Goal: Transaction & Acquisition: Book appointment/travel/reservation

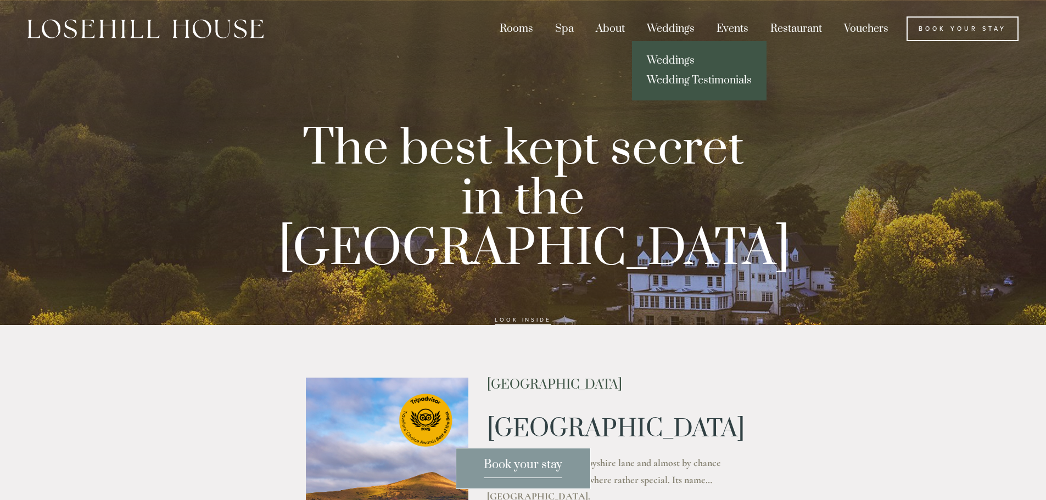
click at [673, 25] on div "Weddings" at bounding box center [671, 28] width 68 height 25
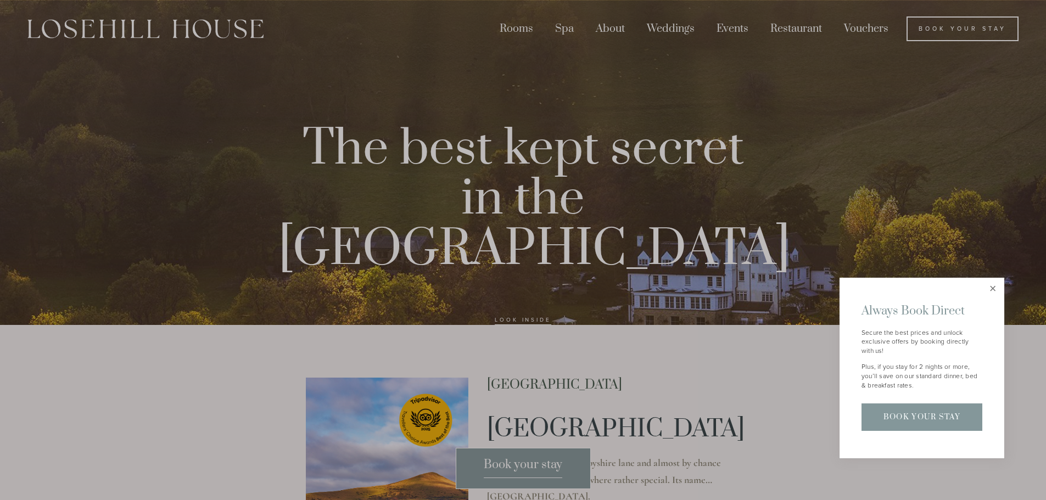
click at [988, 285] on link "Close" at bounding box center [993, 289] width 19 height 19
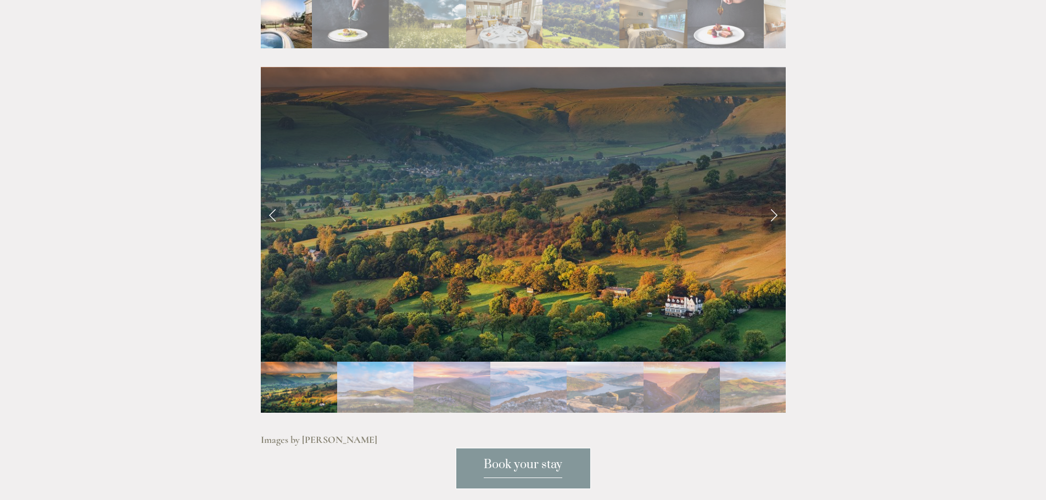
scroll to position [2251, 0]
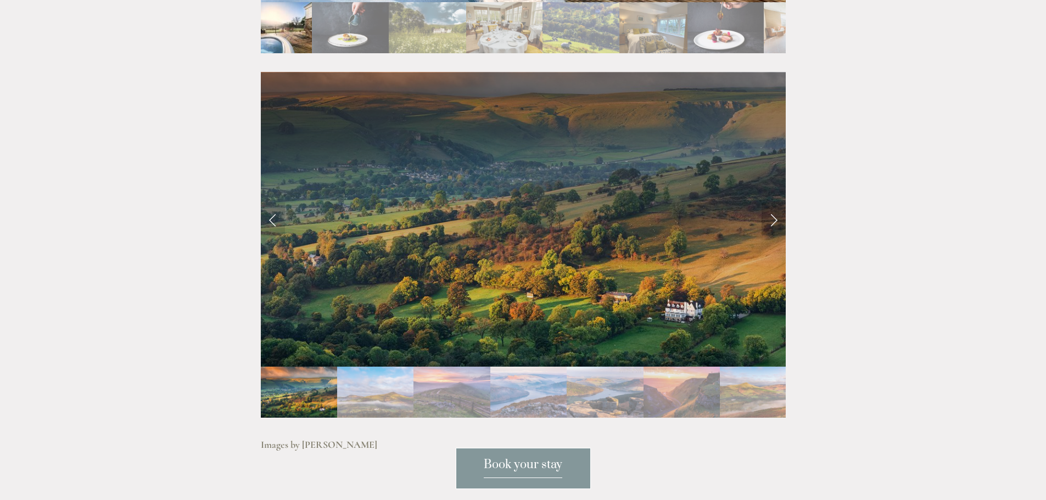
click at [773, 203] on link "Next Slide" at bounding box center [774, 219] width 24 height 33
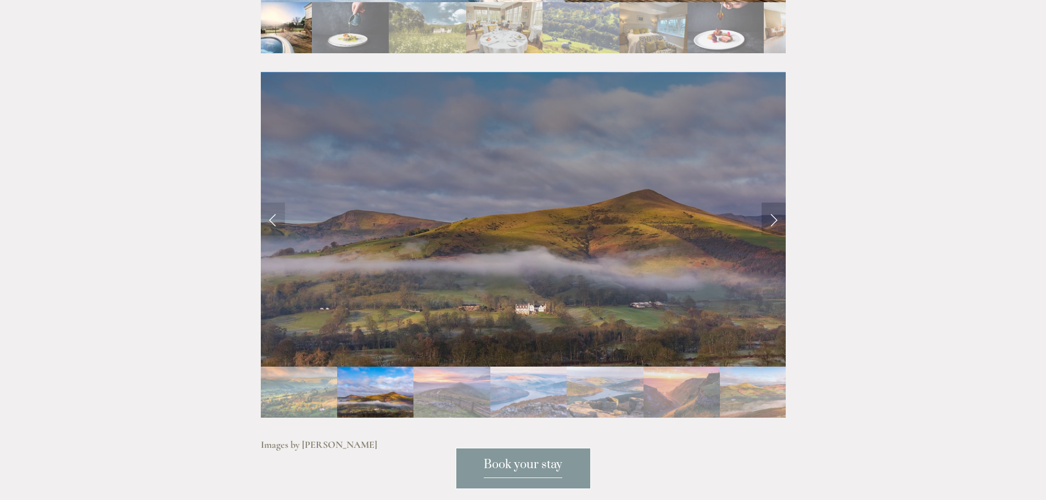
click at [773, 203] on link "Next Slide" at bounding box center [774, 219] width 24 height 33
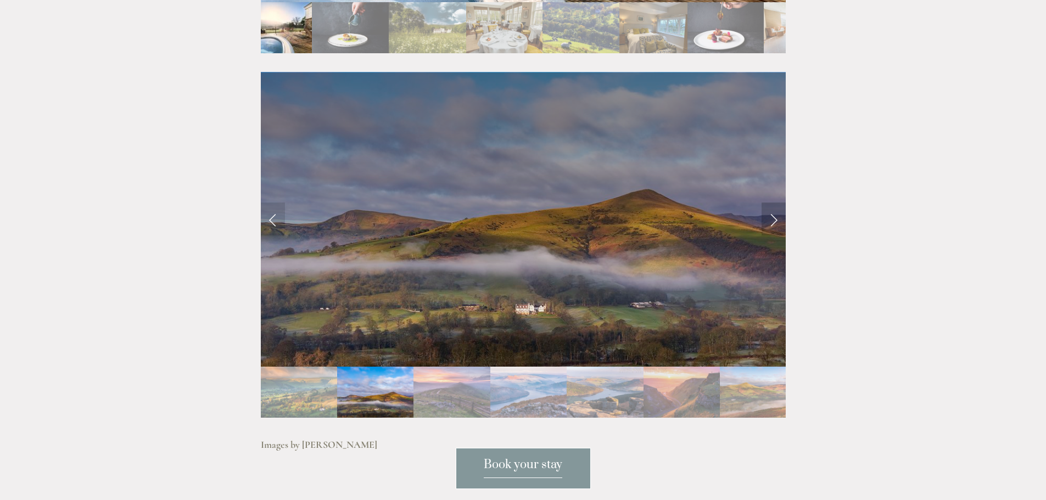
click at [776, 203] on link "Next Slide" at bounding box center [774, 219] width 24 height 33
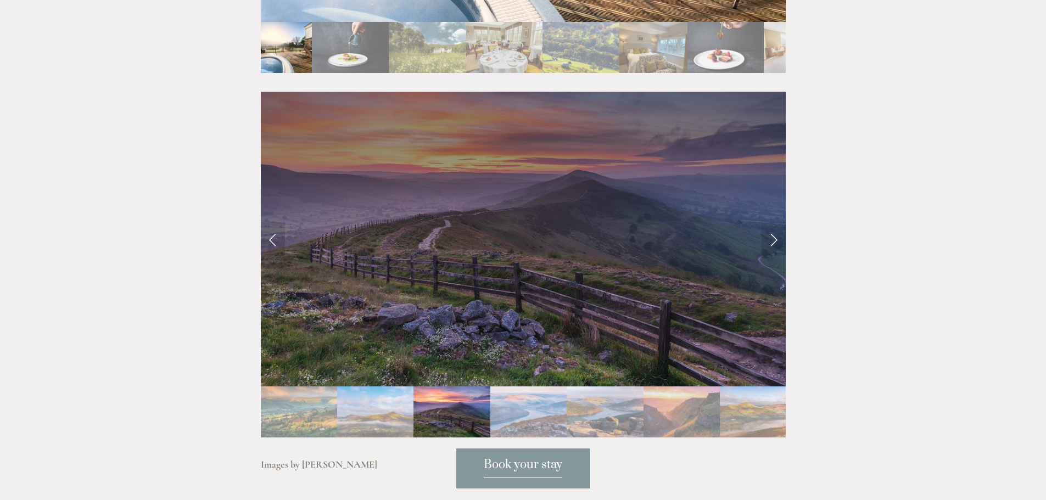
scroll to position [2197, 0]
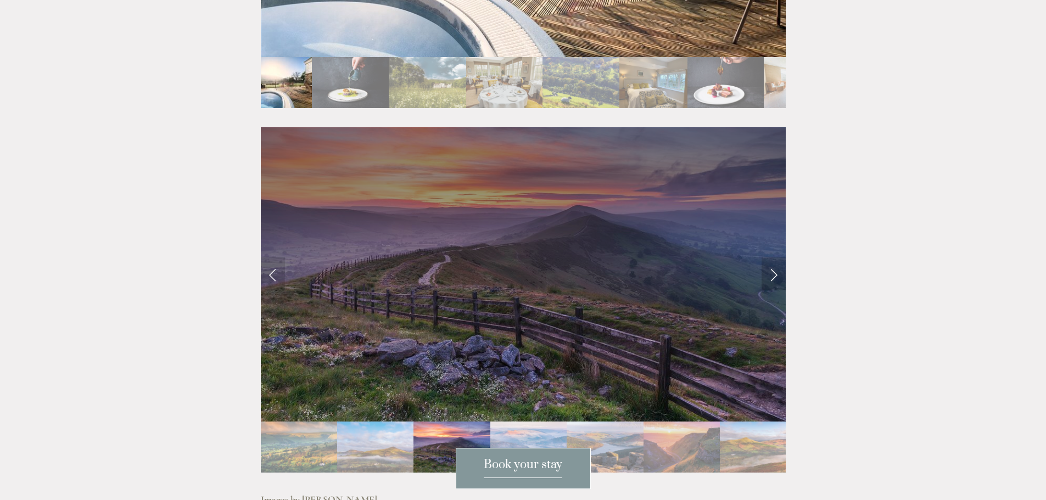
click at [772, 258] on link "Next Slide" at bounding box center [774, 274] width 24 height 33
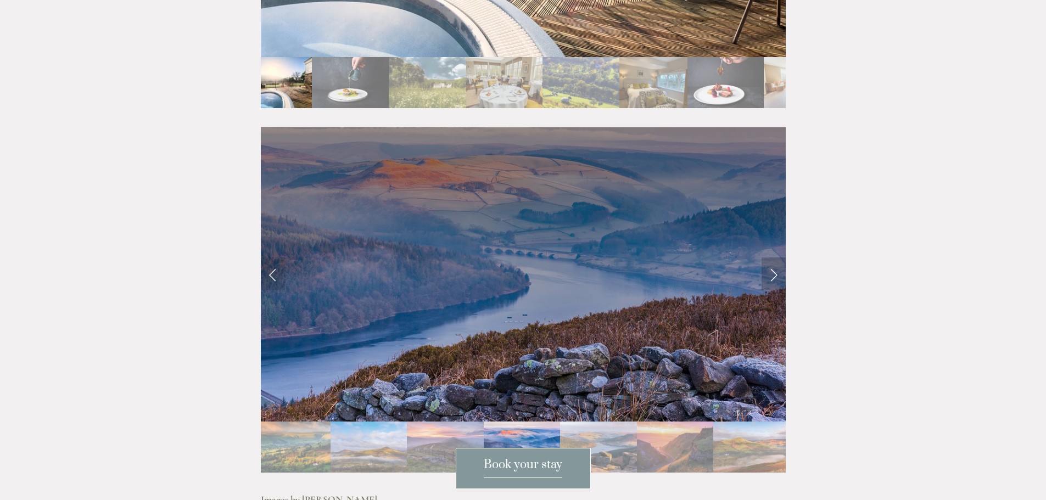
click at [772, 258] on link "Next Slide" at bounding box center [774, 274] width 24 height 33
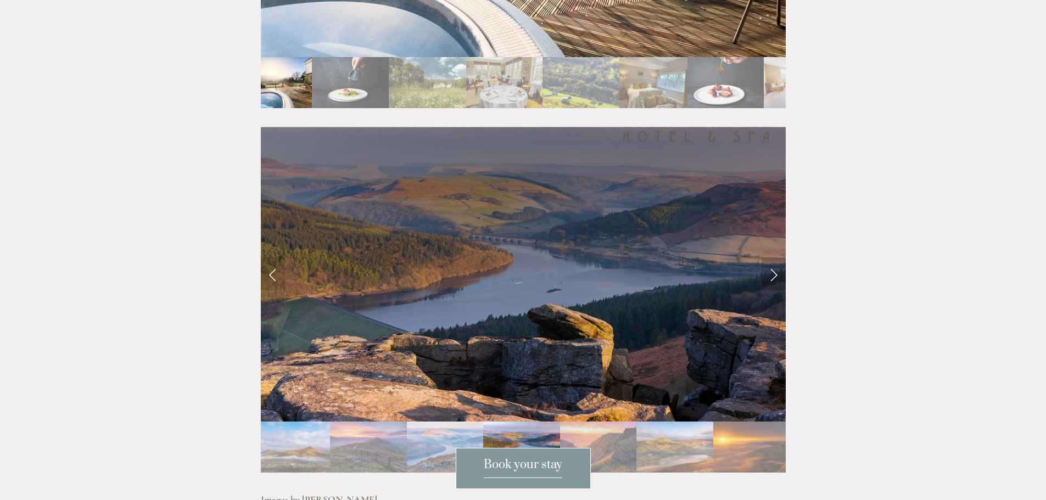
click at [772, 258] on link "Next Slide" at bounding box center [774, 274] width 24 height 33
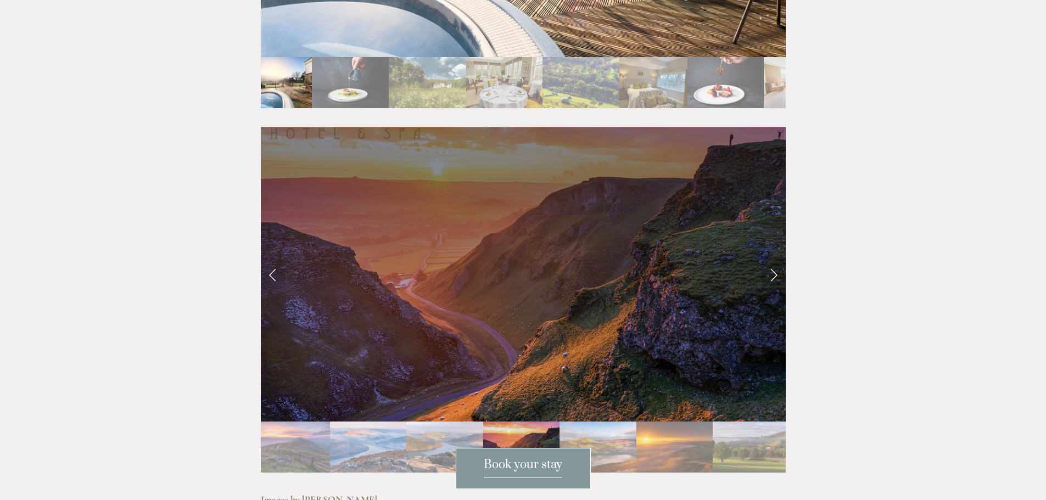
click at [772, 258] on link "Next Slide" at bounding box center [774, 274] width 24 height 33
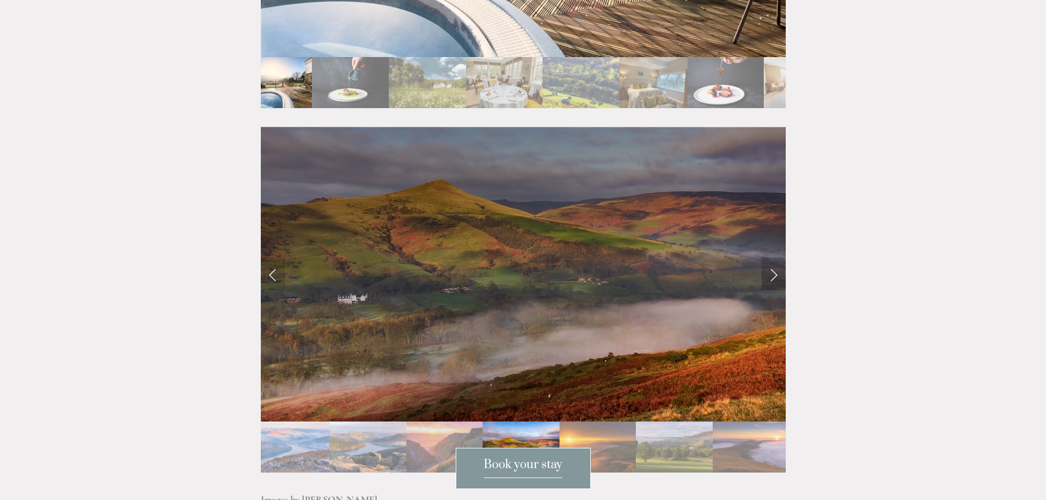
click at [772, 258] on link "Next Slide" at bounding box center [774, 274] width 24 height 33
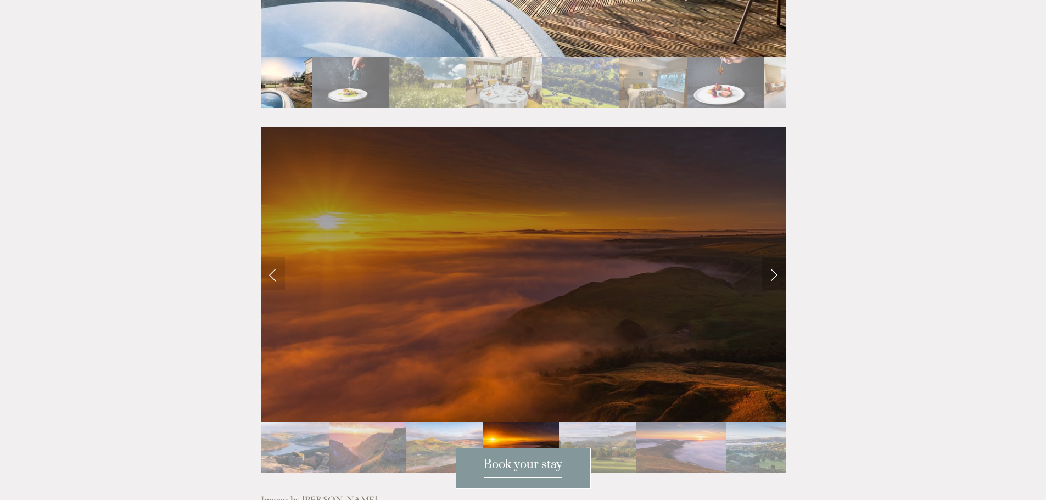
click at [772, 258] on link "Next Slide" at bounding box center [774, 274] width 24 height 33
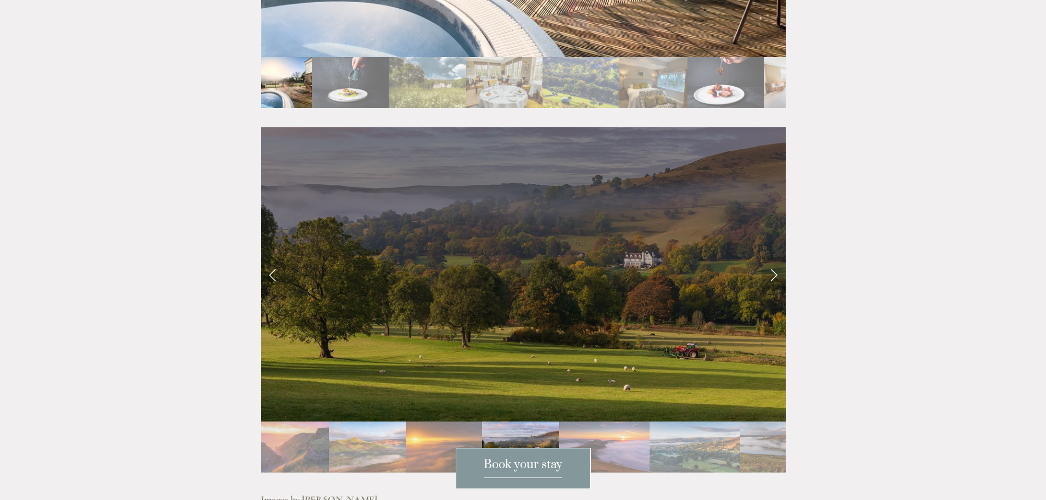
click at [772, 258] on link "Next Slide" at bounding box center [774, 274] width 24 height 33
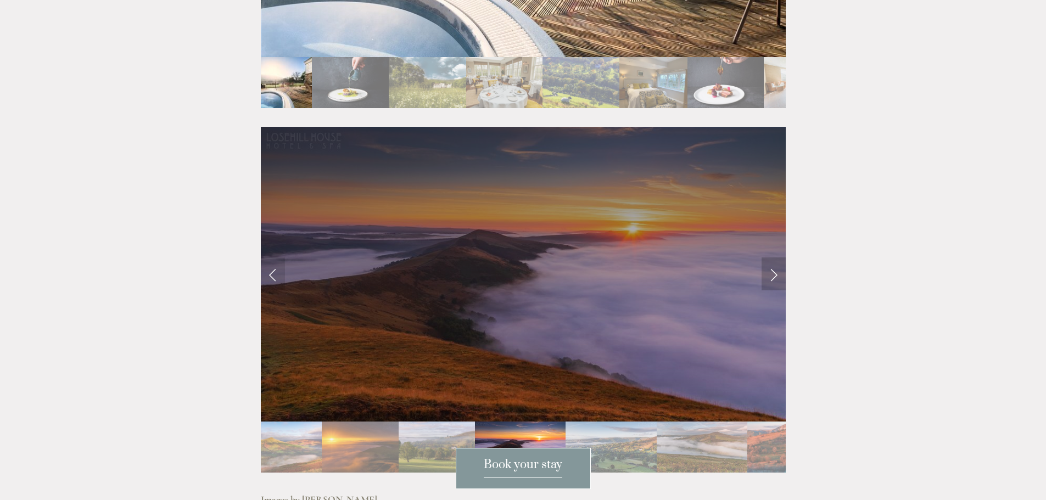
click at [772, 258] on link "Next Slide" at bounding box center [774, 274] width 24 height 33
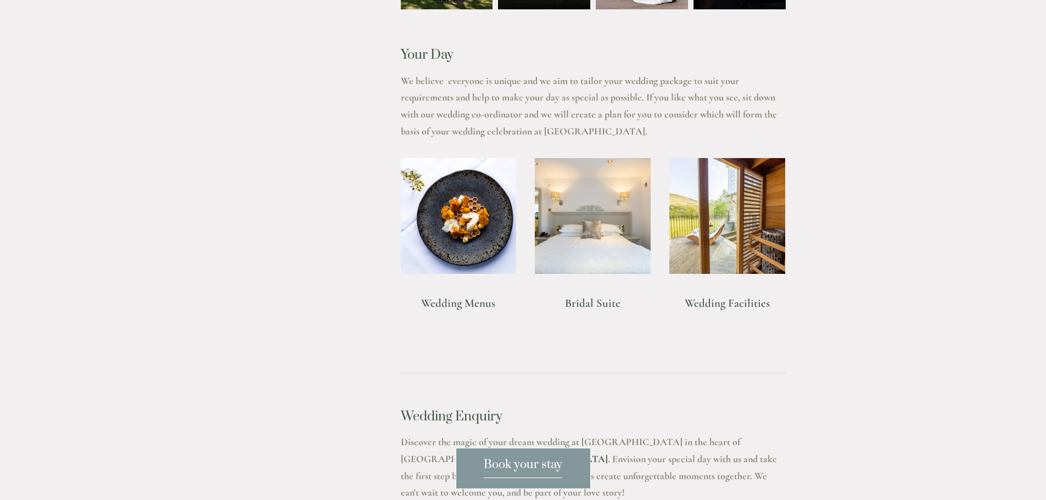
scroll to position [824, 0]
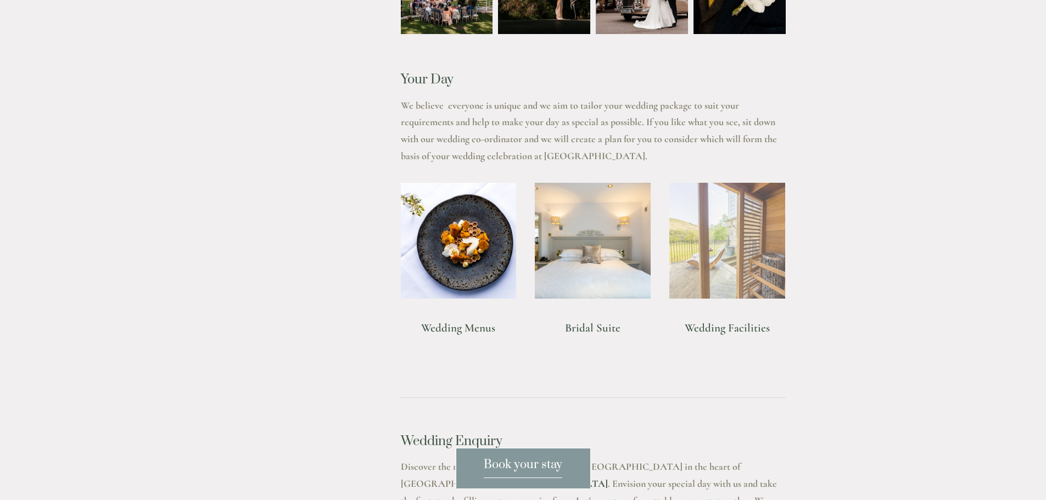
click at [684, 266] on img at bounding box center [727, 241] width 116 height 116
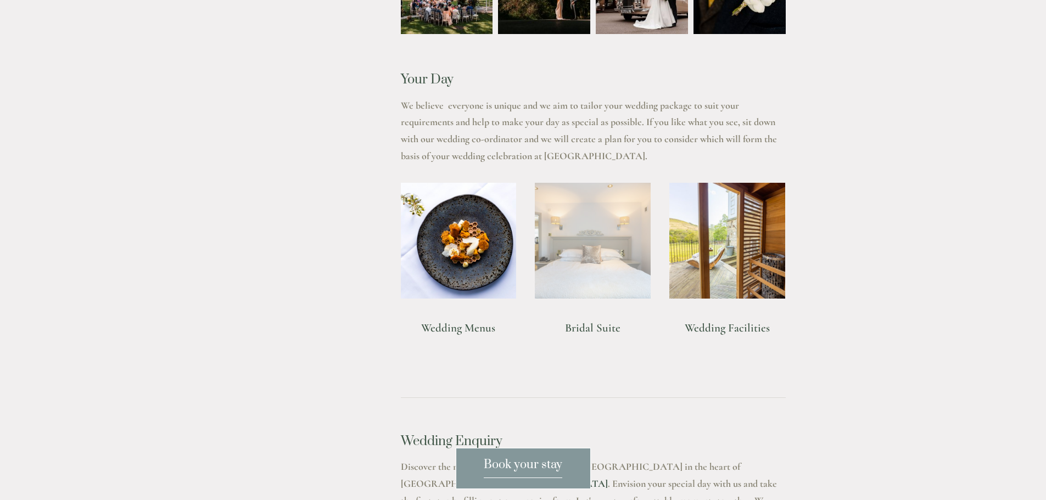
click at [619, 289] on img at bounding box center [593, 241] width 116 height 116
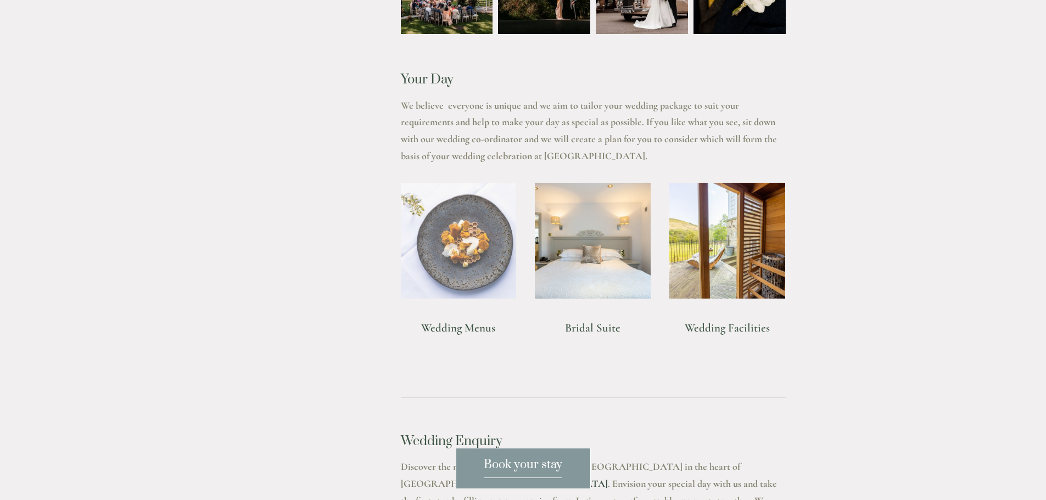
click at [466, 229] on img at bounding box center [459, 241] width 116 height 116
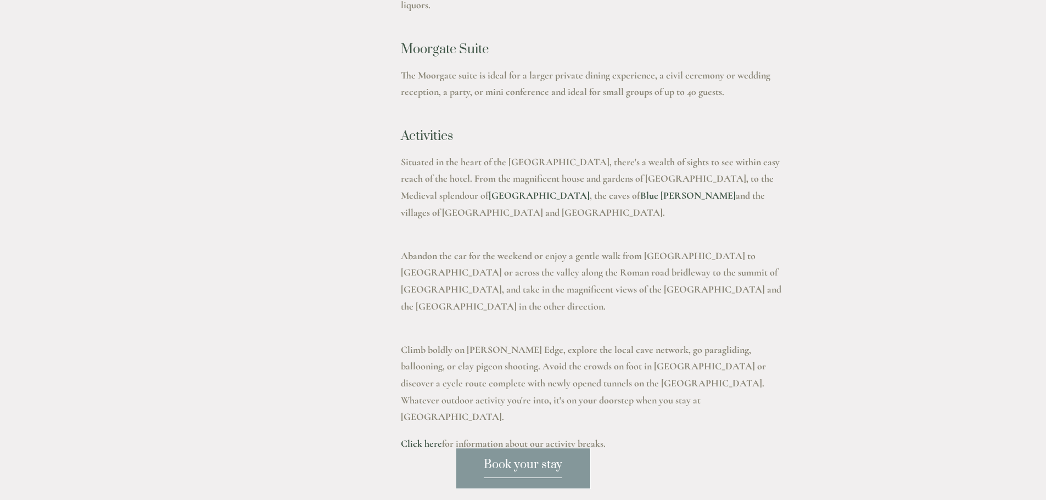
scroll to position [2361, 0]
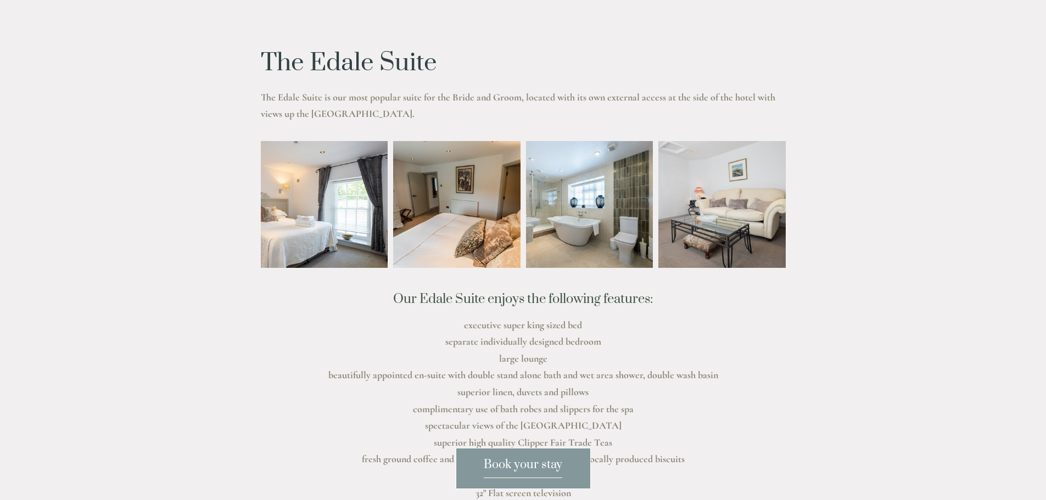
scroll to position [275, 0]
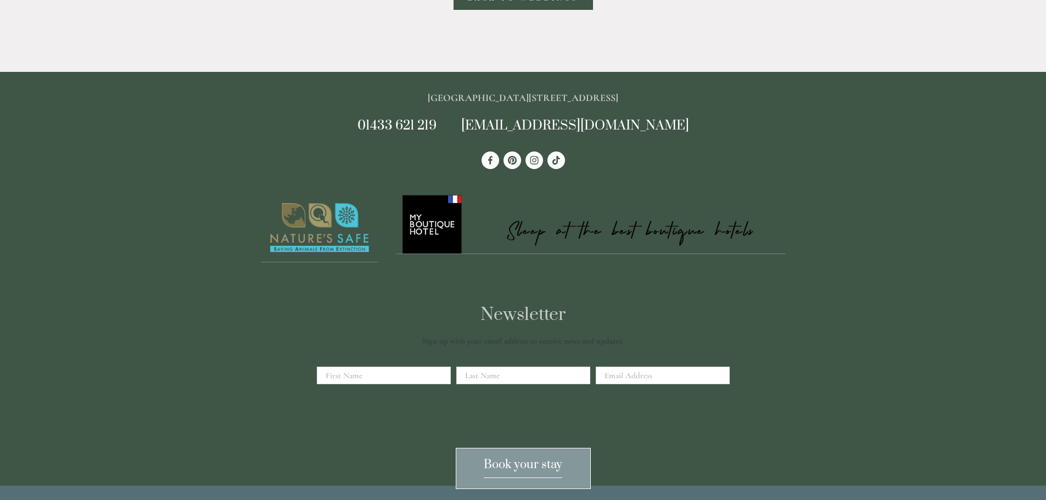
scroll to position [1318, 0]
